Goal: Find specific fact: Find specific fact

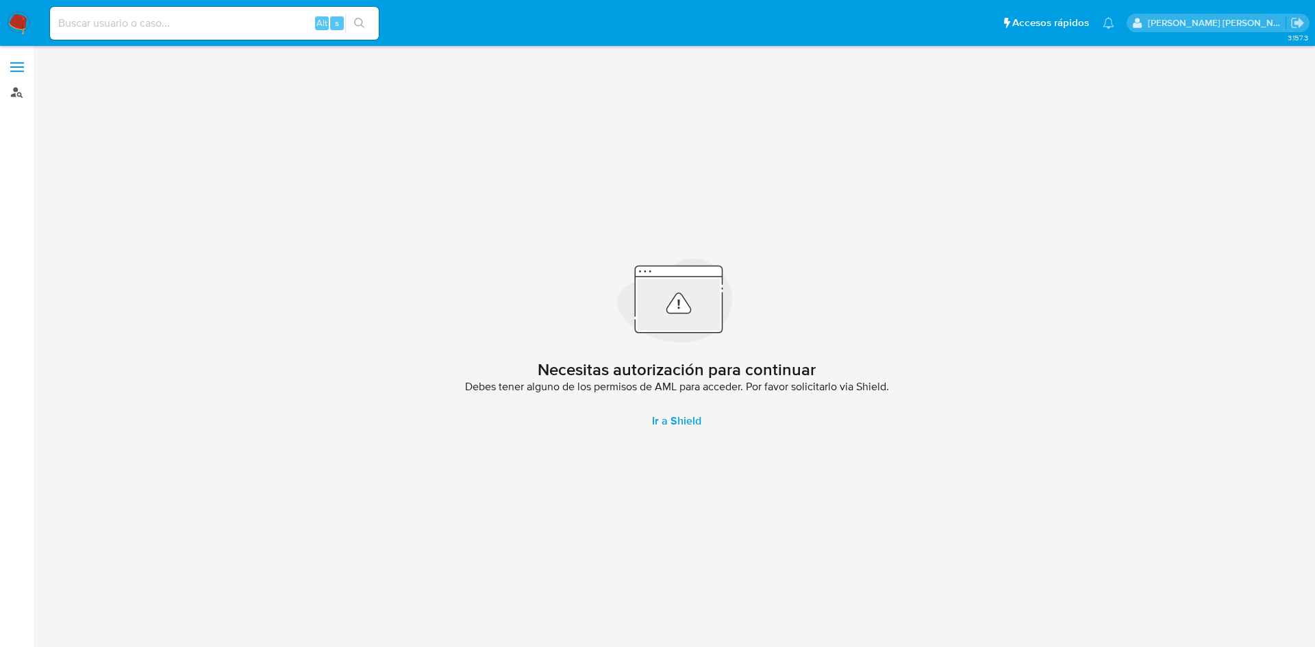
click at [21, 97] on link "Buscador de personas" at bounding box center [81, 92] width 163 height 21
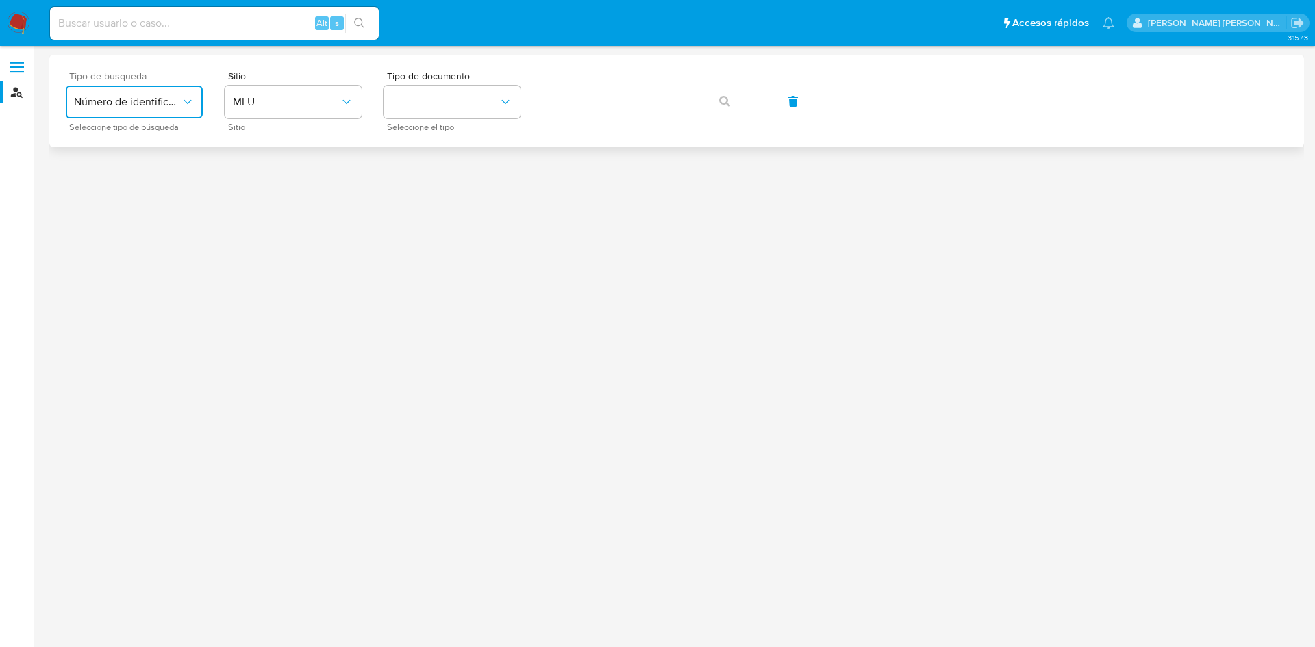
click at [181, 104] on icon "typeSearch" at bounding box center [188, 102] width 14 height 14
click at [166, 184] on div "User ID" at bounding box center [130, 185] width 112 height 33
click at [719, 100] on icon "button" at bounding box center [724, 101] width 11 height 11
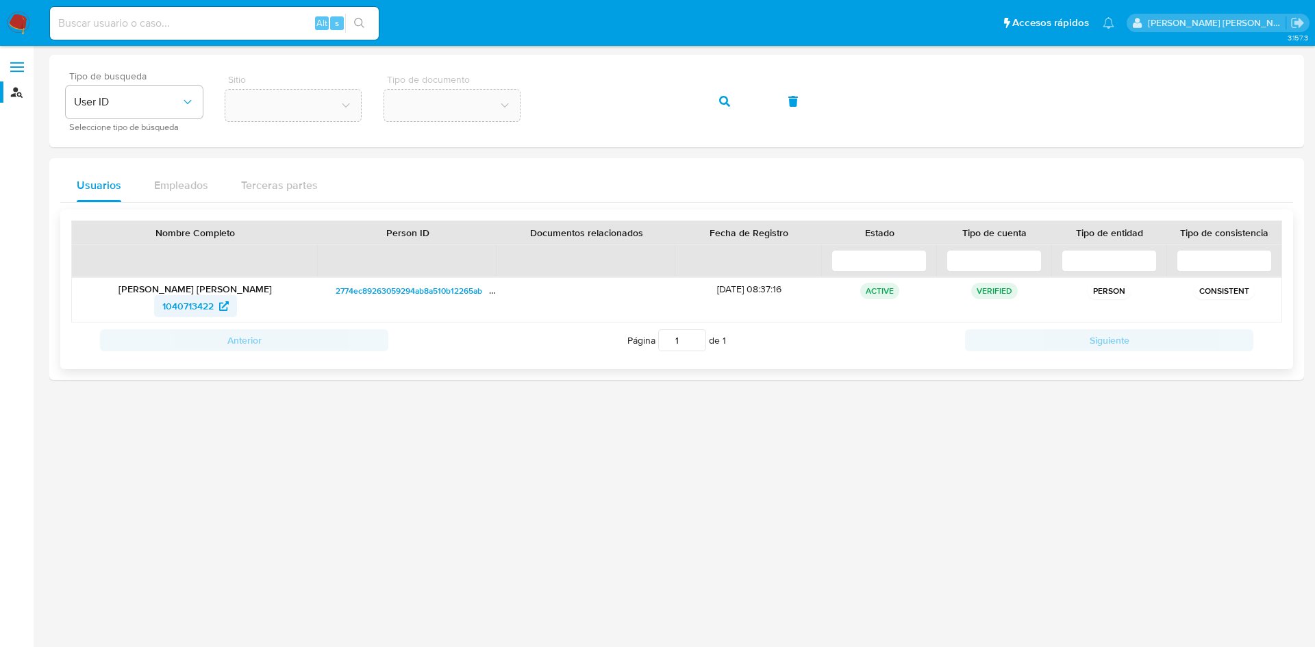
click at [215, 309] on span "1040713422" at bounding box center [195, 306] width 66 height 22
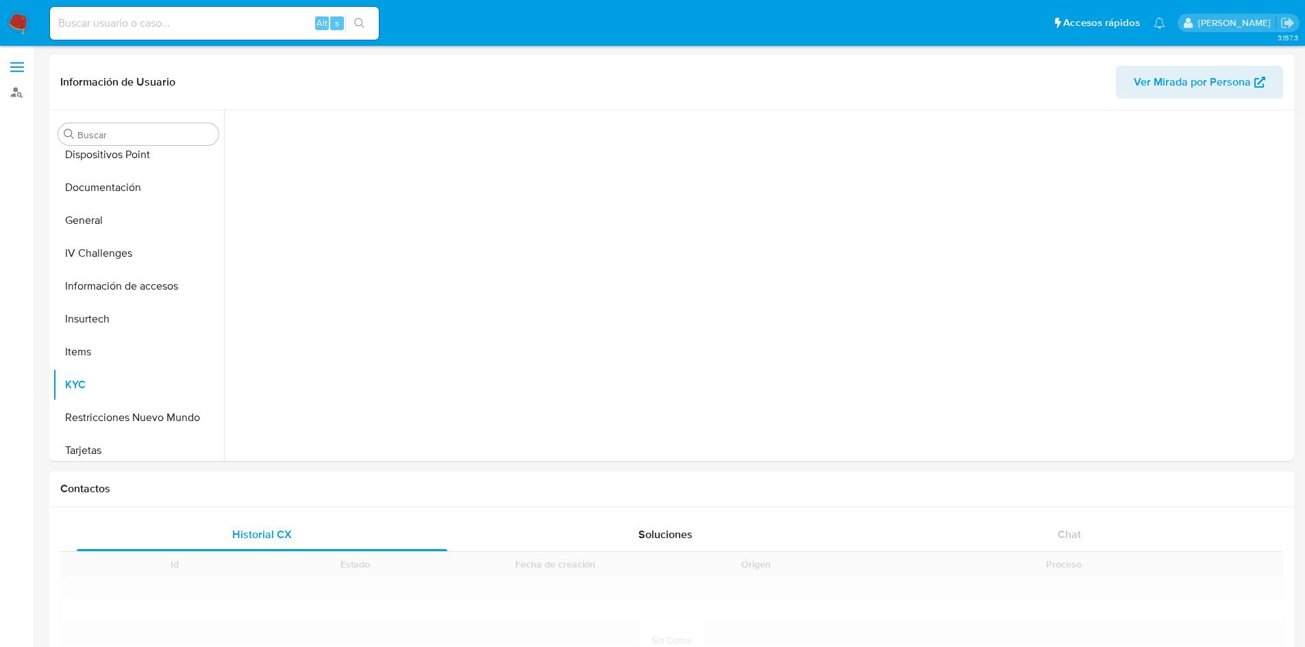
scroll to position [250, 0]
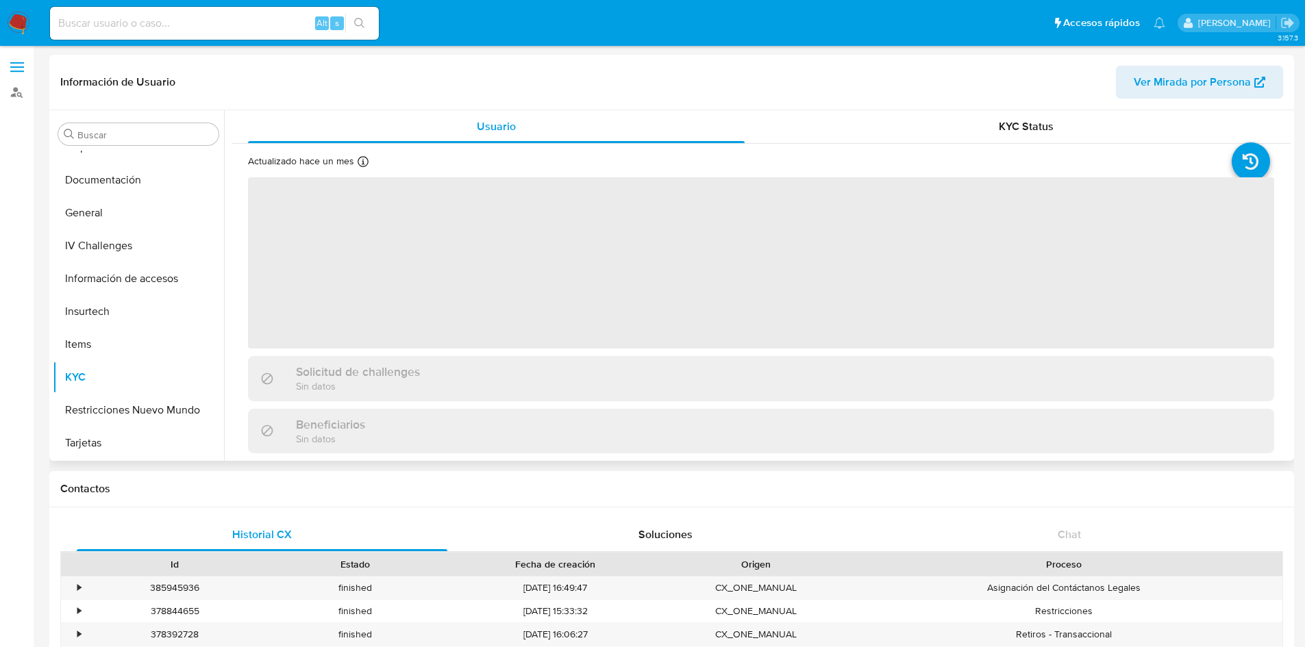
select select "10"
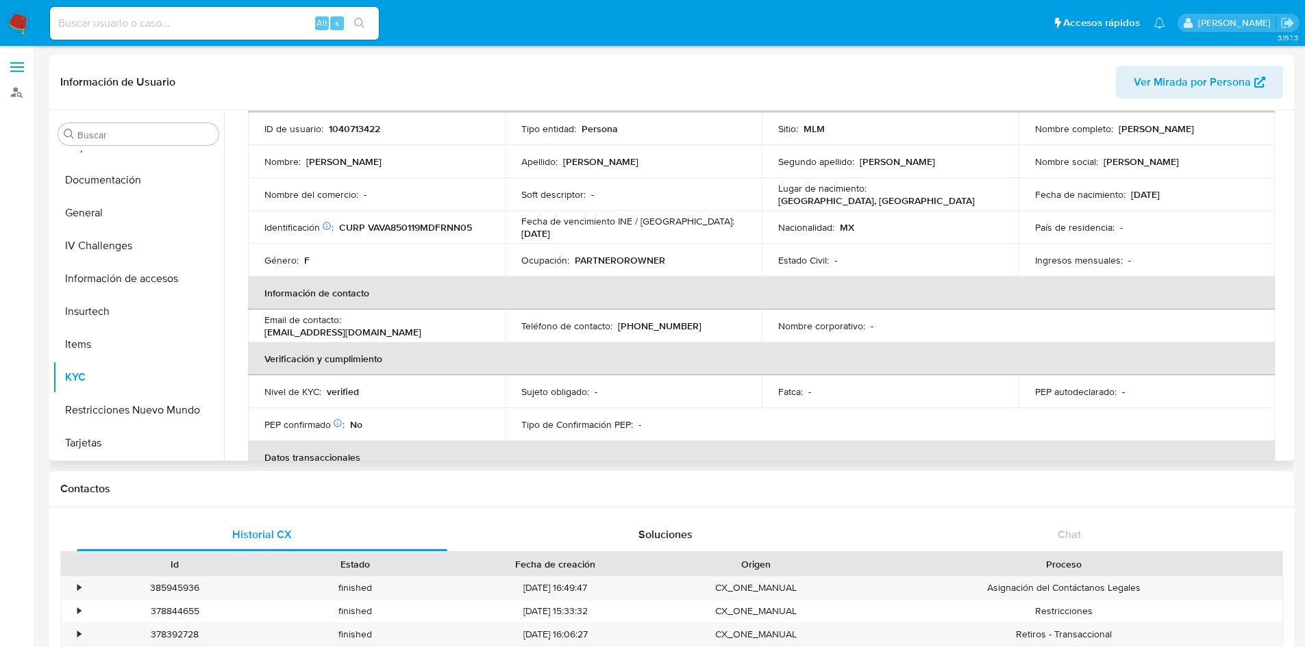
scroll to position [0, 0]
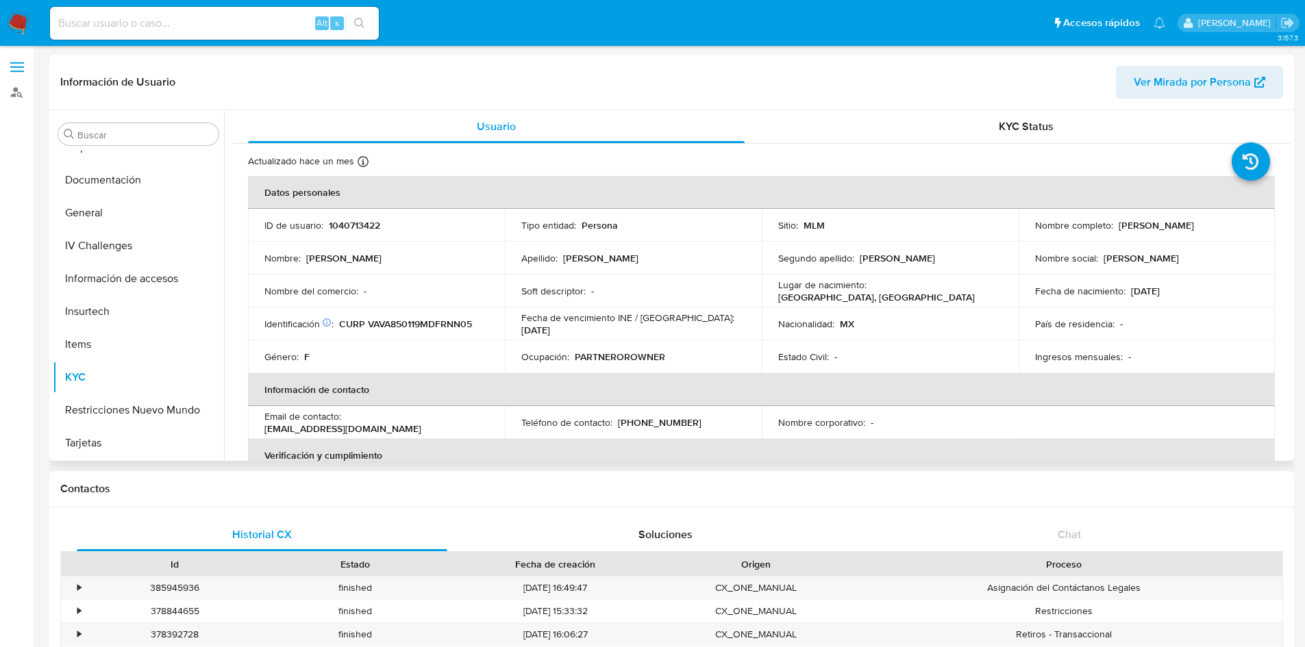
drag, startPoint x: 1115, startPoint y: 223, endPoint x: 1236, endPoint y: 225, distance: 121.3
click at [1236, 225] on div "Nombre completo : Ana Belem Vargas Venegas" at bounding box center [1147, 225] width 224 height 12
copy p "[PERSON_NAME] [PERSON_NAME]"
